Goal: Information Seeking & Learning: Find specific fact

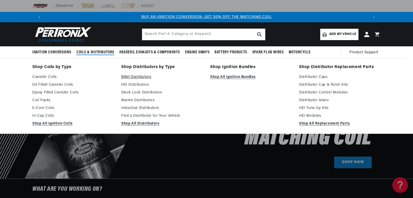
click at [128, 75] on link "Billet Distributors" at bounding box center [162, 77] width 82 height 6
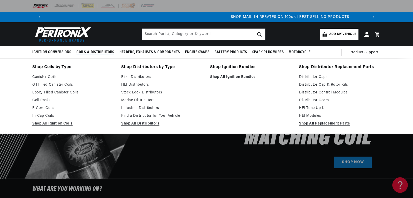
scroll to position [0, 323]
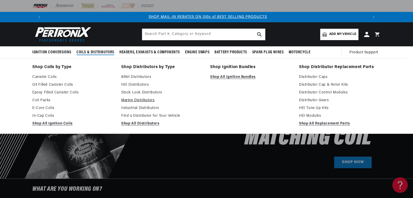
click at [134, 102] on link "Marine Distributors" at bounding box center [162, 100] width 82 height 6
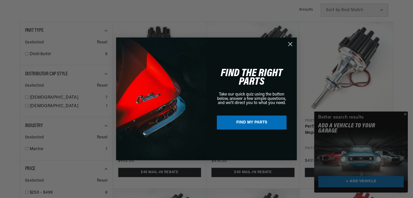
scroll to position [0, 323]
click at [290, 42] on circle "Close dialog" at bounding box center [291, 44] width 9 height 9
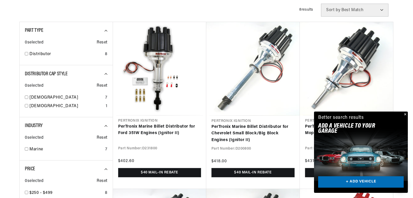
click at [405, 115] on button "Close" at bounding box center [405, 114] width 6 height 6
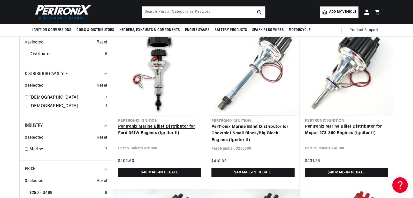
scroll to position [0, 0]
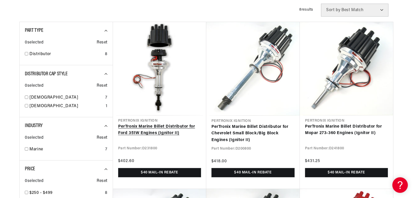
click at [140, 123] on link "PerTronix Marine Billet Distributor for Ford 351W Engines (Ignitor II)" at bounding box center [159, 129] width 83 height 13
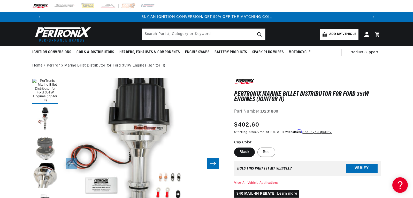
click at [44, 148] on button "Load image 3 in gallery view" at bounding box center [45, 148] width 26 height 26
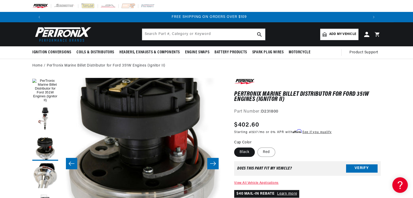
click at [271, 112] on strong "D231800" at bounding box center [269, 111] width 17 height 4
copy strong "D231800"
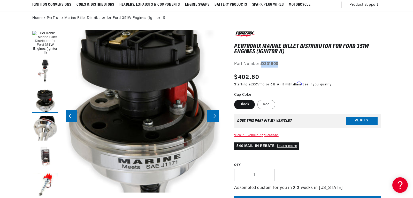
scroll to position [52, 0]
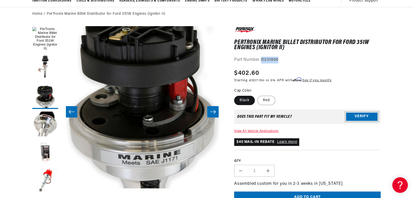
click at [355, 117] on button "Verify" at bounding box center [362, 116] width 32 height 8
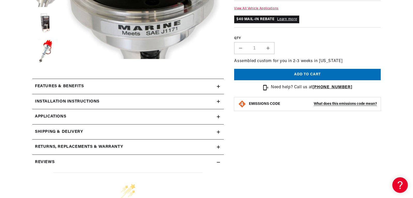
scroll to position [0, 323]
click at [218, 86] on icon at bounding box center [218, 86] width 0 height 3
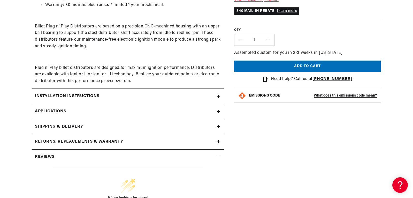
scroll to position [0, 646]
click at [219, 96] on icon at bounding box center [218, 96] width 3 height 3
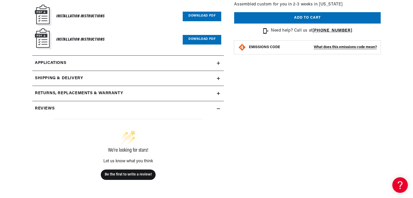
scroll to position [414, 0]
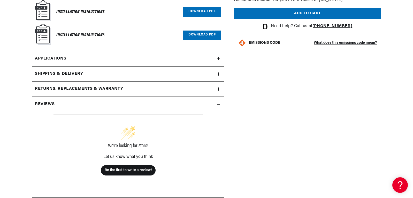
click at [212, 13] on link "Download PDF" at bounding box center [202, 12] width 39 height 10
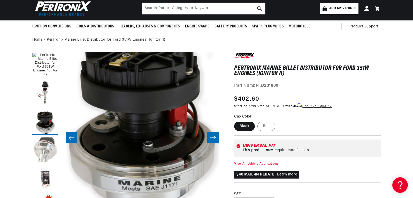
scroll to position [0, 323]
click at [42, 89] on button "Load image 2 in gallery view" at bounding box center [45, 93] width 26 height 26
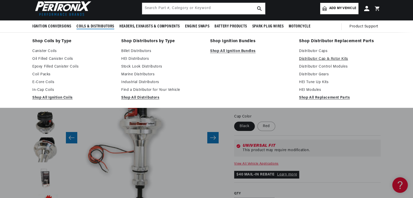
scroll to position [0, 646]
click at [344, 59] on link "Distributor Cap & Rotor Kits" at bounding box center [340, 59] width 82 height 6
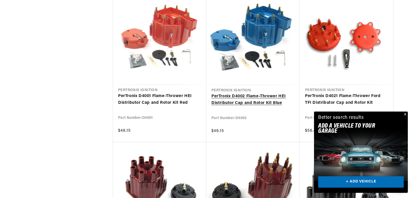
scroll to position [0, 323]
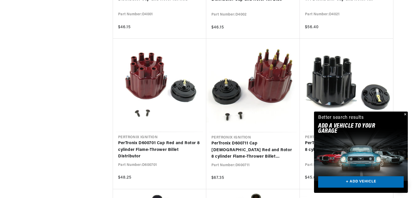
click at [406, 114] on button "Close" at bounding box center [405, 114] width 6 height 6
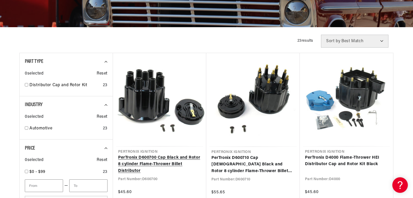
click at [152, 174] on link "PerTronix D600700 Cap Black and Rotor 8 cylinder Flame-Thrower Billet Distribut…" at bounding box center [159, 164] width 83 height 20
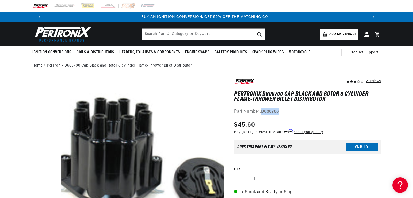
drag, startPoint x: 281, startPoint y: 111, endPoint x: 261, endPoint y: 109, distance: 19.5
click at [261, 109] on div "Part Number: D600700" at bounding box center [307, 111] width 147 height 7
copy div "D600700"
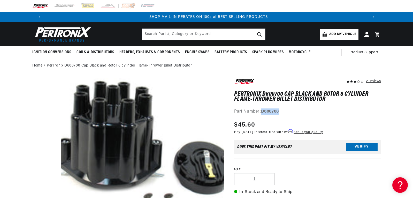
scroll to position [0, 323]
